Goal: Find specific page/section: Find specific page/section

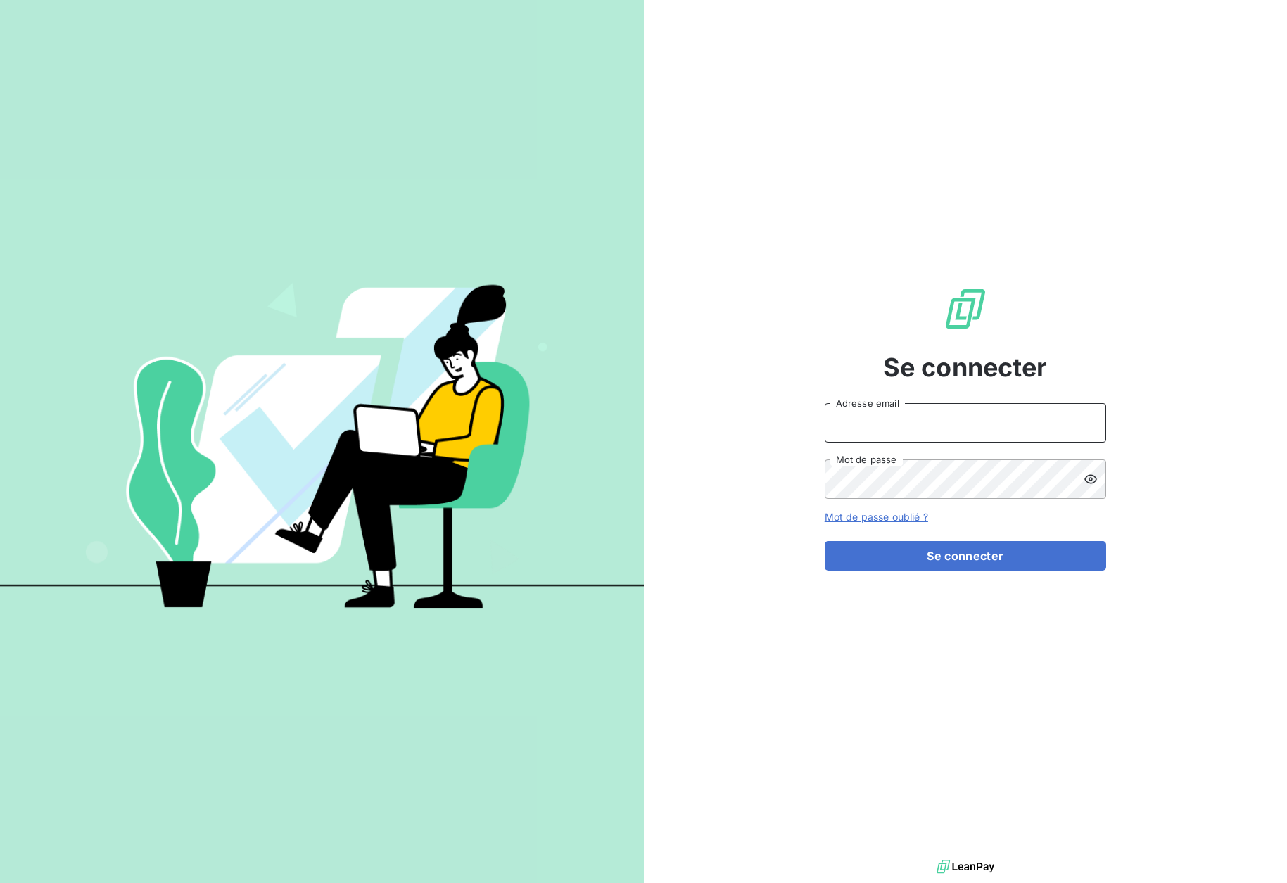
click at [890, 429] on input "Adresse email" at bounding box center [966, 422] width 282 height 39
type input "[EMAIL_ADDRESS][DOMAIN_NAME]"
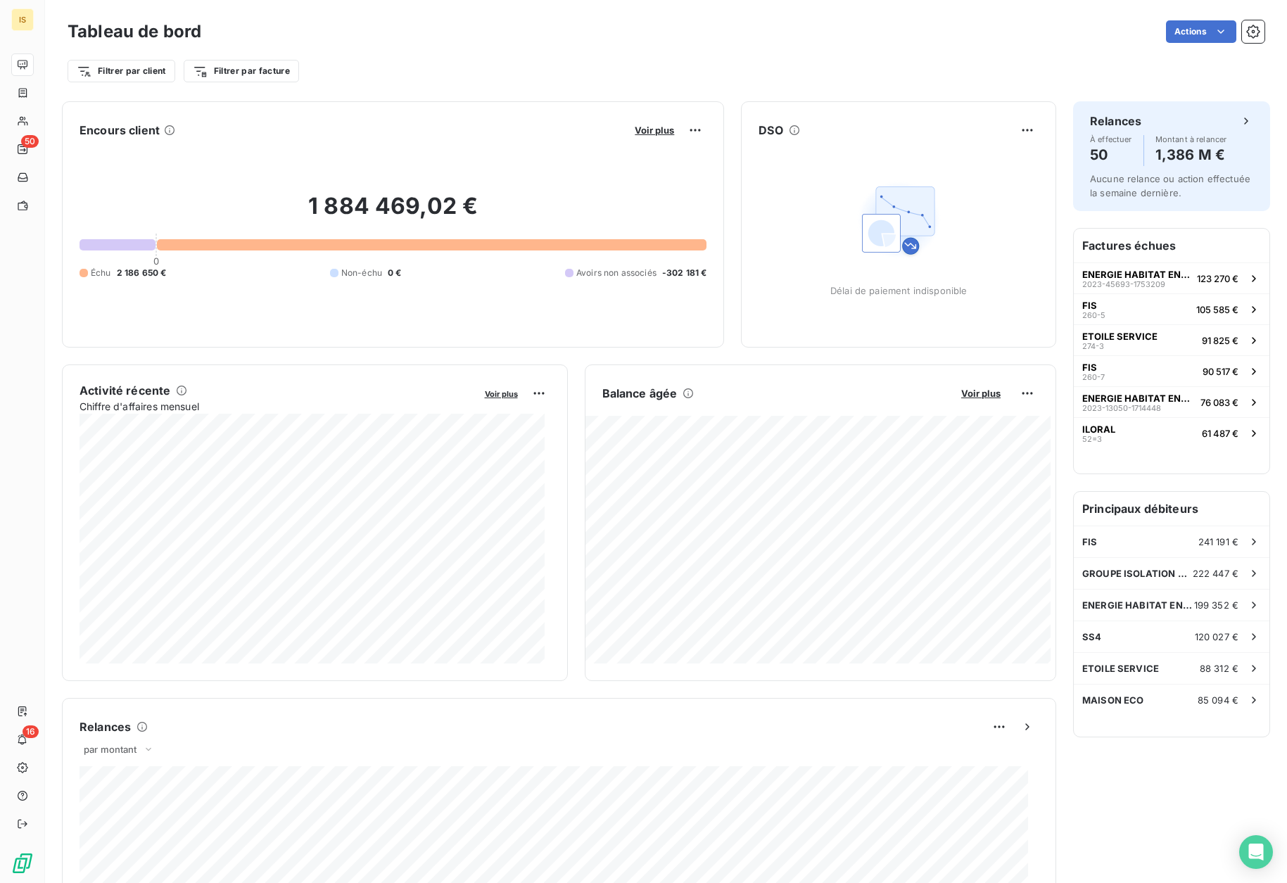
click at [471, 75] on div "Filtrer par client Filtrer par facture" at bounding box center [666, 71] width 1197 height 27
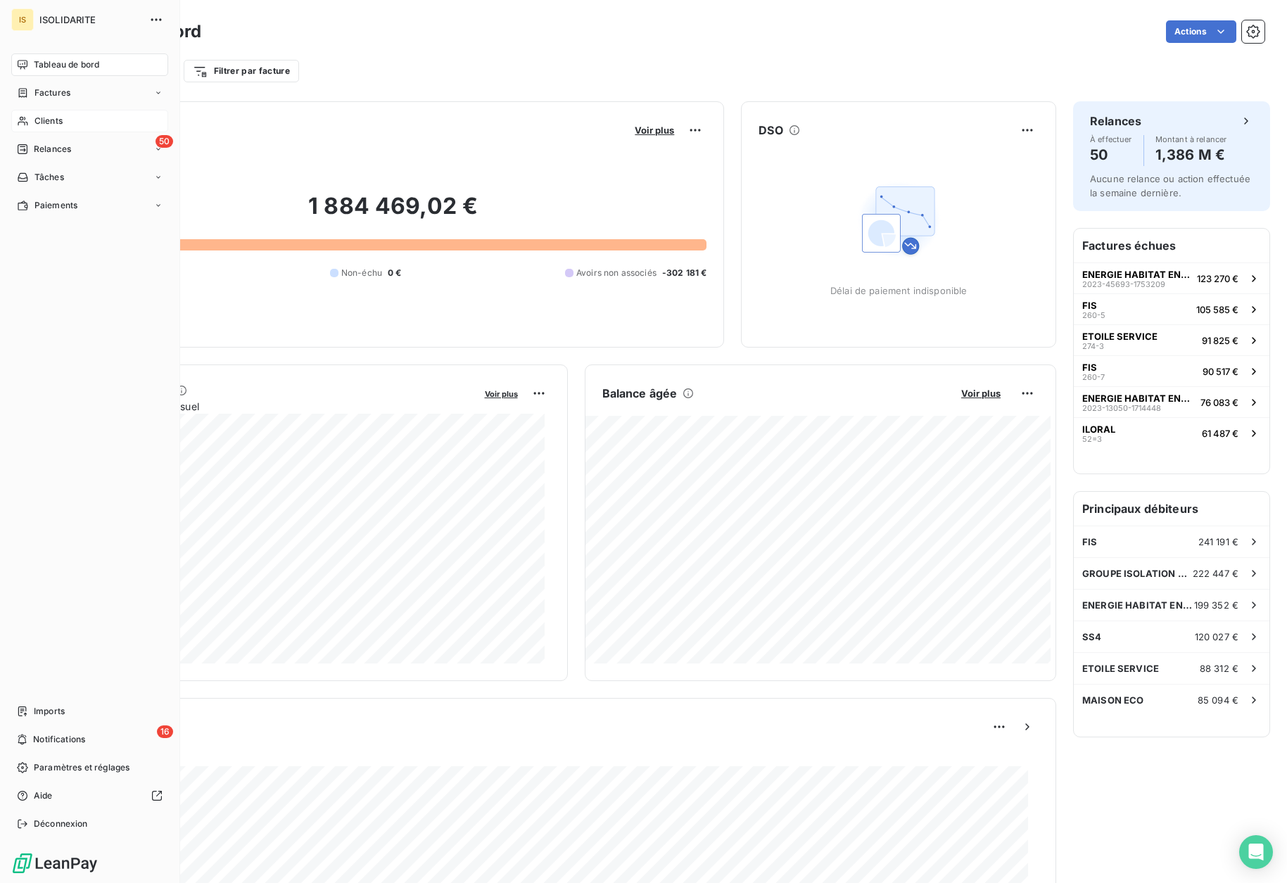
click at [46, 116] on span "Clients" at bounding box center [48, 121] width 28 height 13
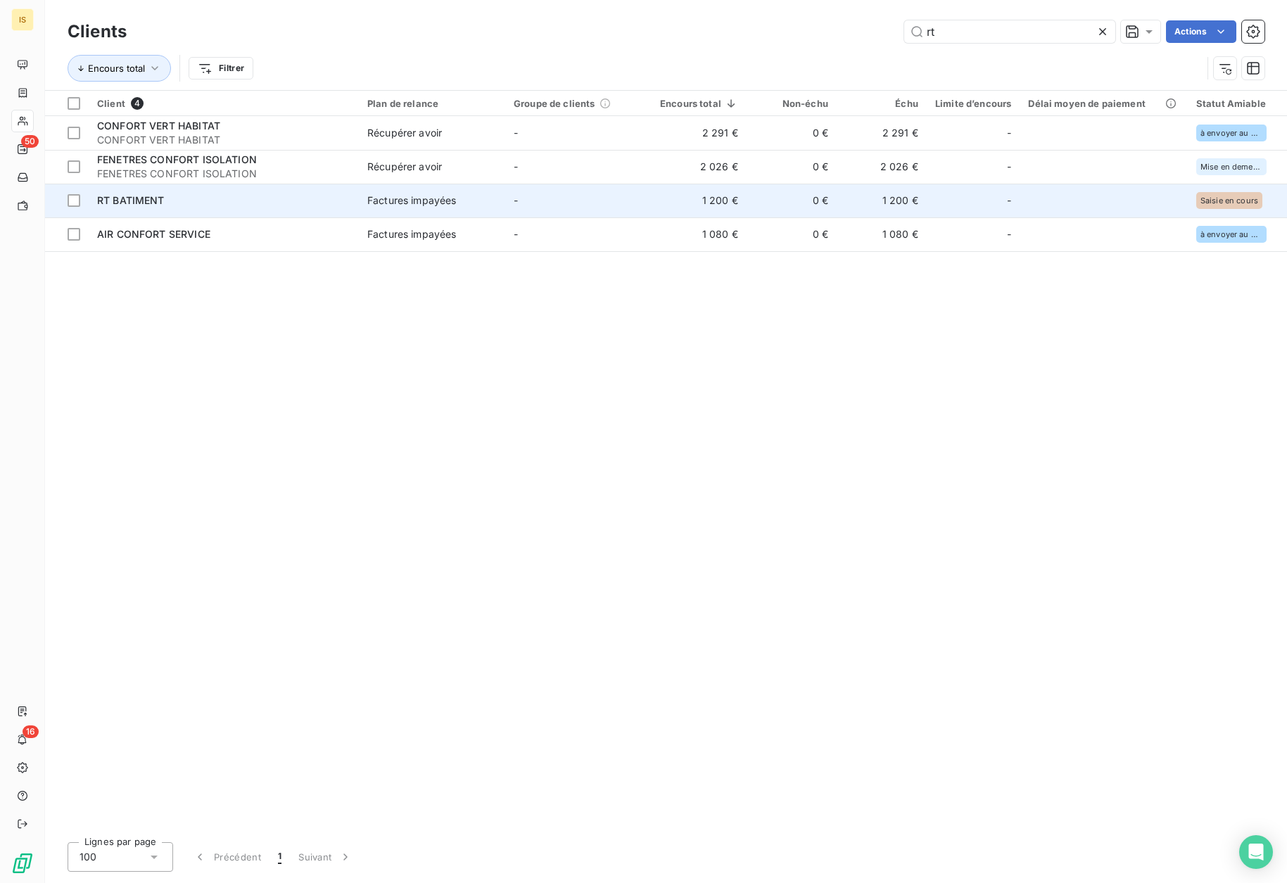
type input "rt"
click at [412, 202] on div "Factures impayées" at bounding box center [411, 201] width 89 height 14
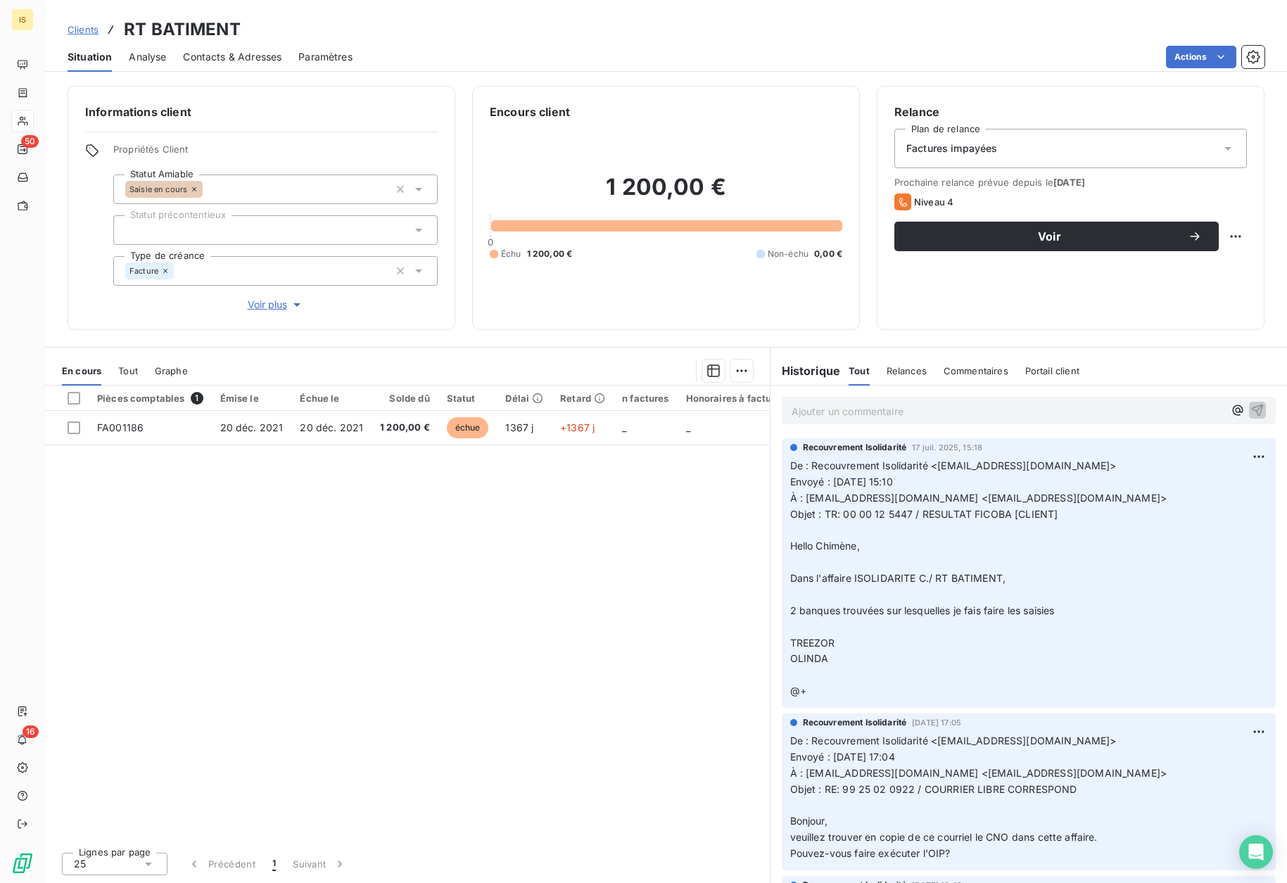
click at [441, 329] on div "Informations client Propriétés Client Statut Amiable Saisie en cours Statut pré…" at bounding box center [262, 208] width 388 height 244
